Goal: Transaction & Acquisition: Subscribe to service/newsletter

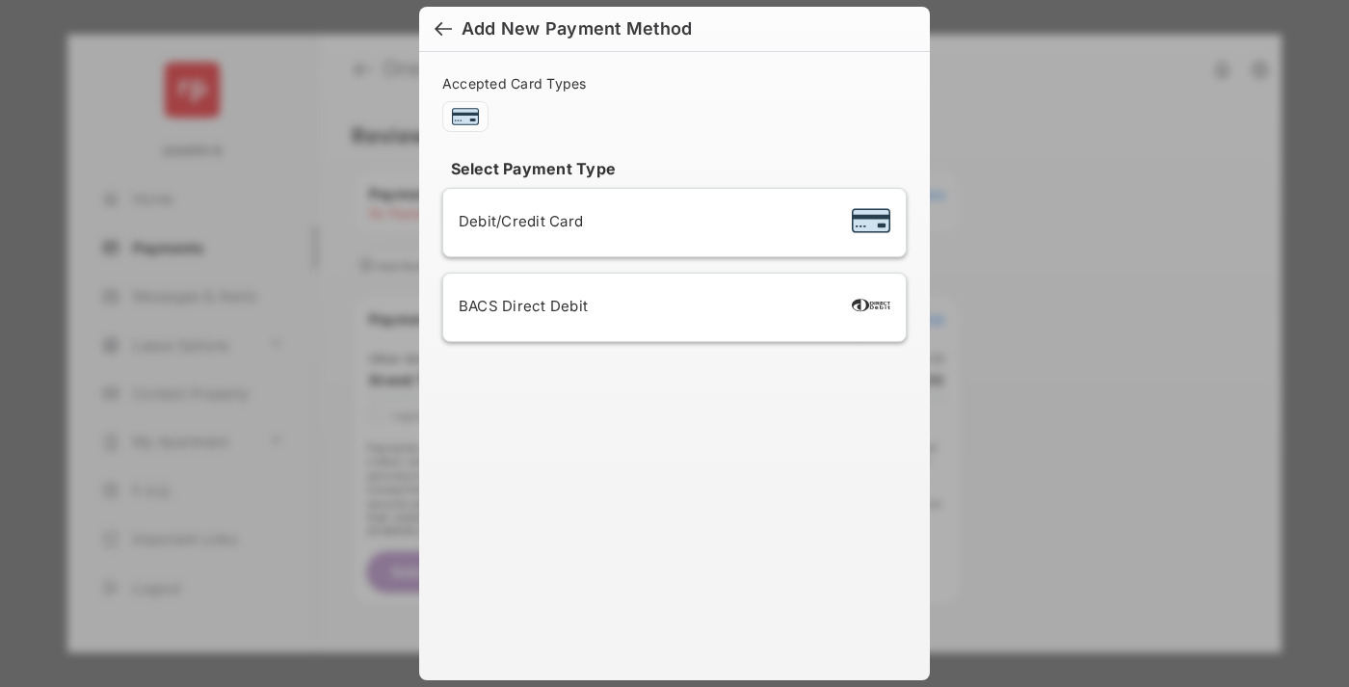
click at [671, 307] on div "BACS Direct Debit" at bounding box center [675, 307] width 432 height 37
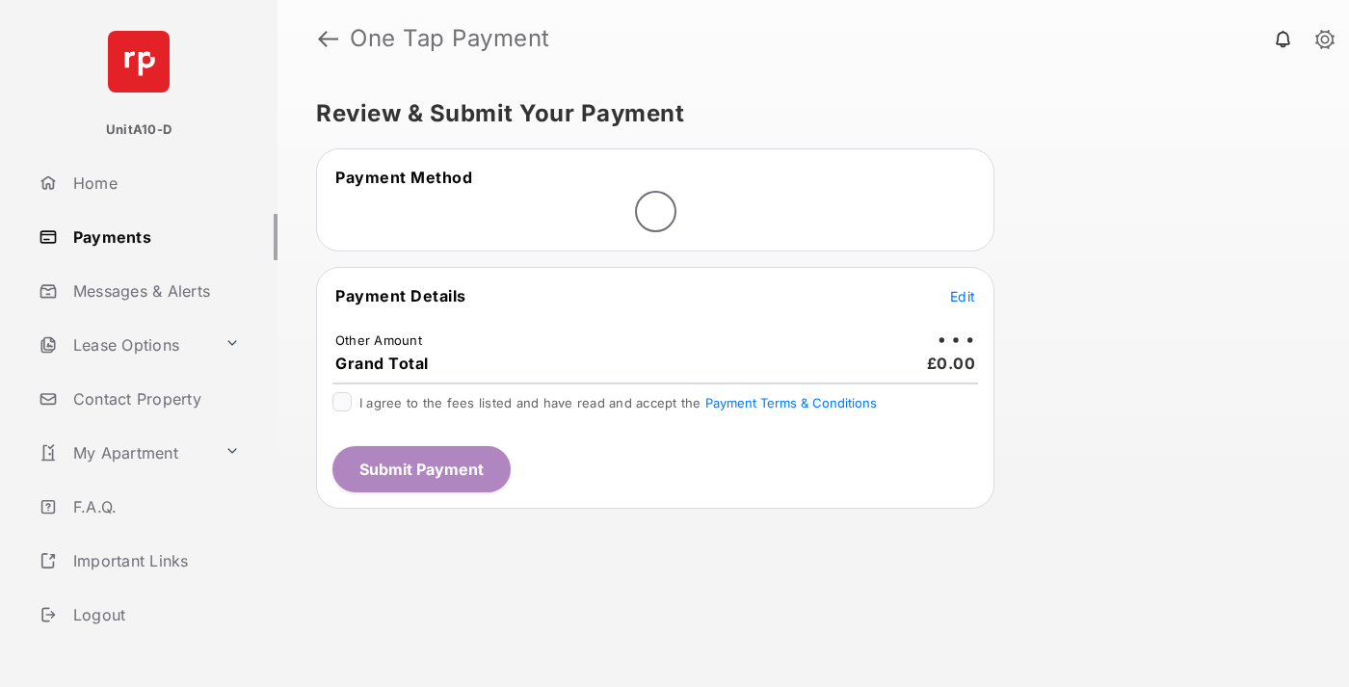
click at [963, 296] on span "Edit" at bounding box center [962, 296] width 25 height 16
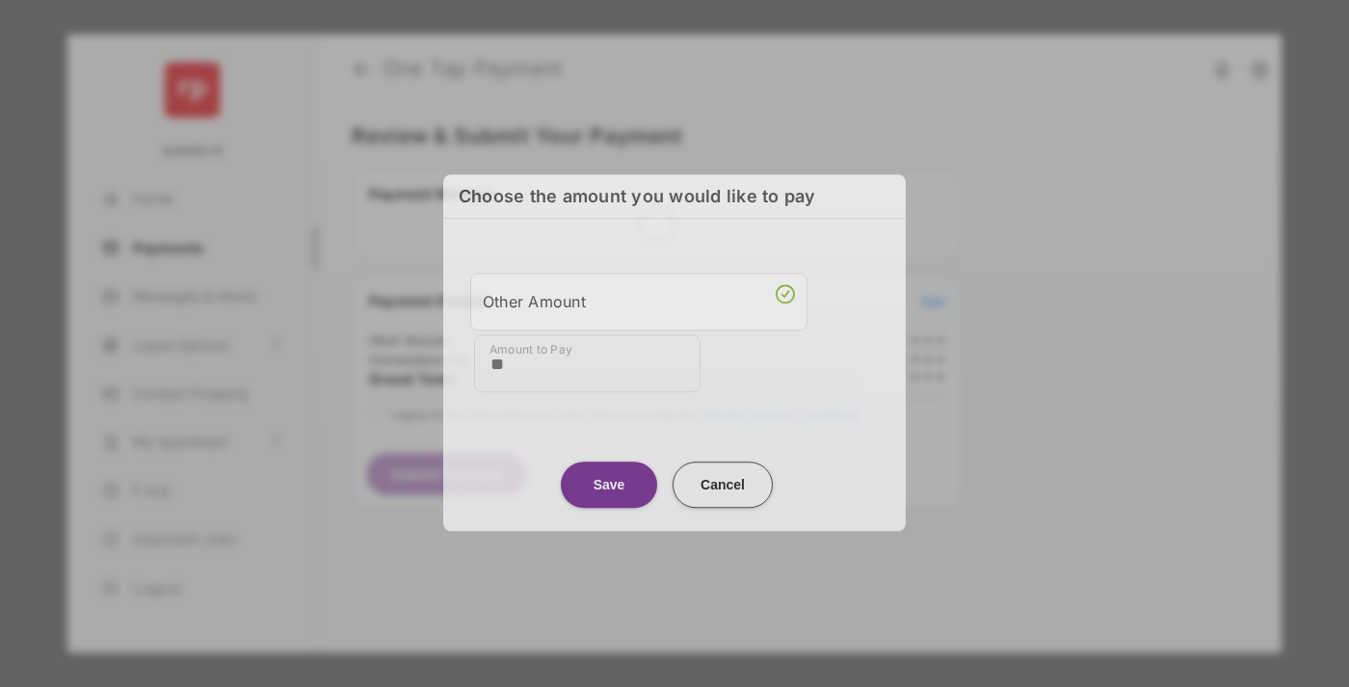
type input "**"
click at [609, 479] on button "Save" at bounding box center [609, 485] width 96 height 46
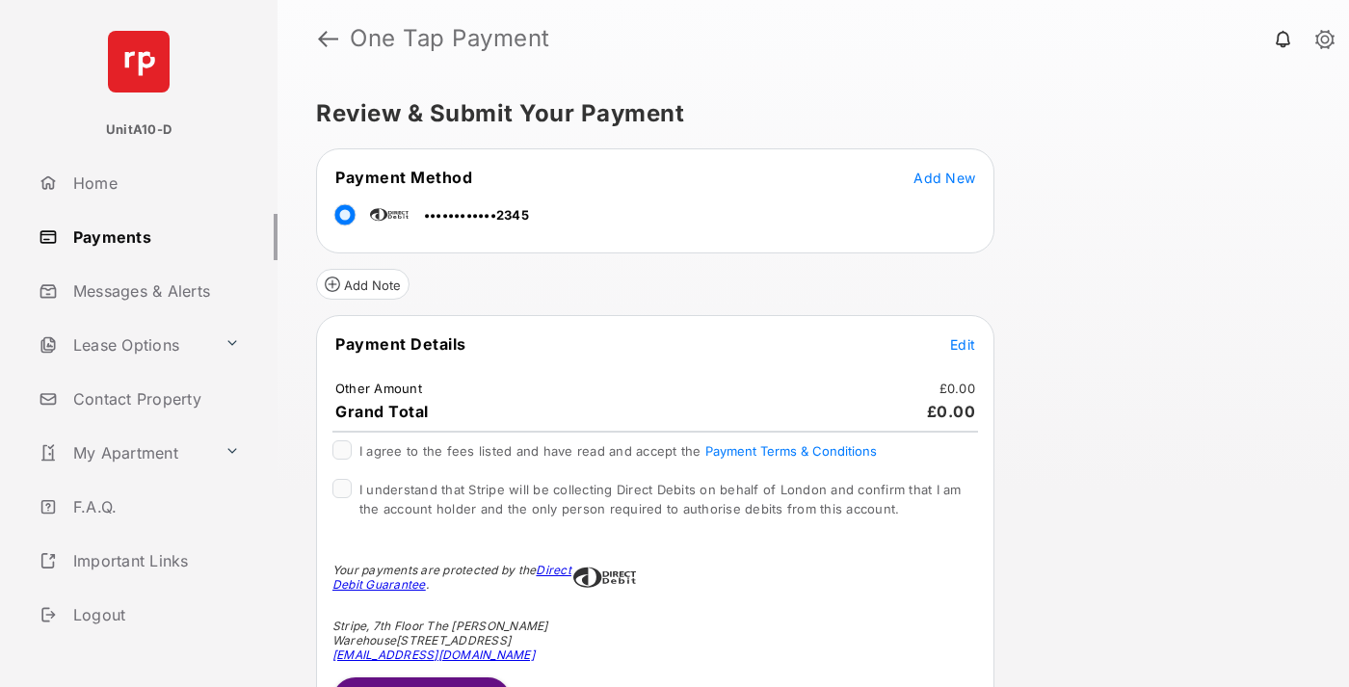
click at [963, 344] on span "Edit" at bounding box center [962, 344] width 25 height 16
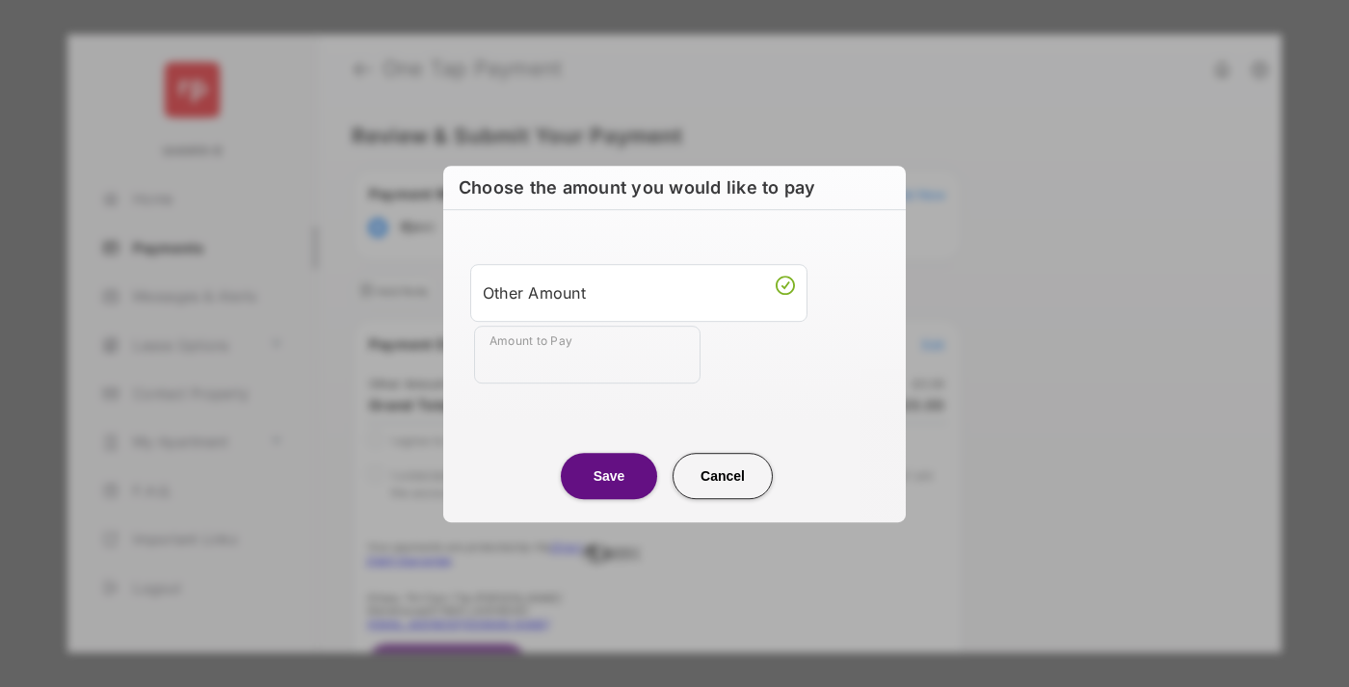
click at [609, 475] on button "Save" at bounding box center [609, 476] width 96 height 46
